Goal: Check status

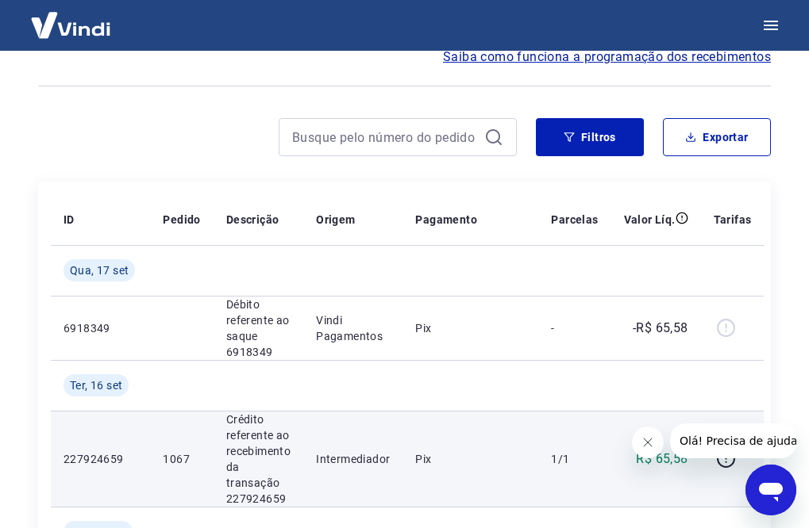
scroll to position [159, 0]
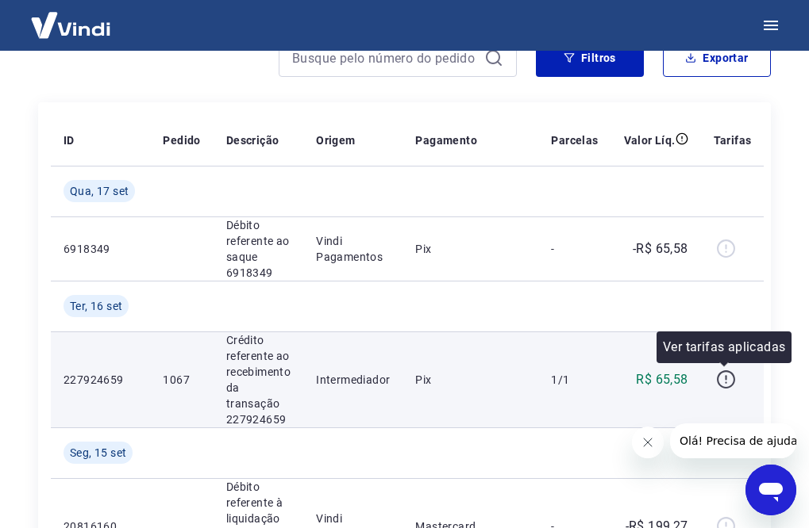
click at [721, 384] on icon "button" at bounding box center [726, 380] width 20 height 20
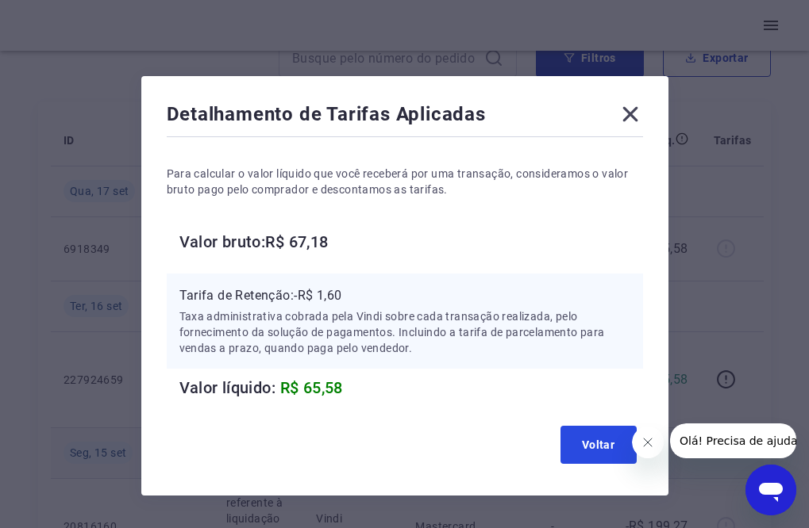
click at [598, 440] on button "Voltar" at bounding box center [598, 445] width 76 height 38
